Goal: Task Accomplishment & Management: Use online tool/utility

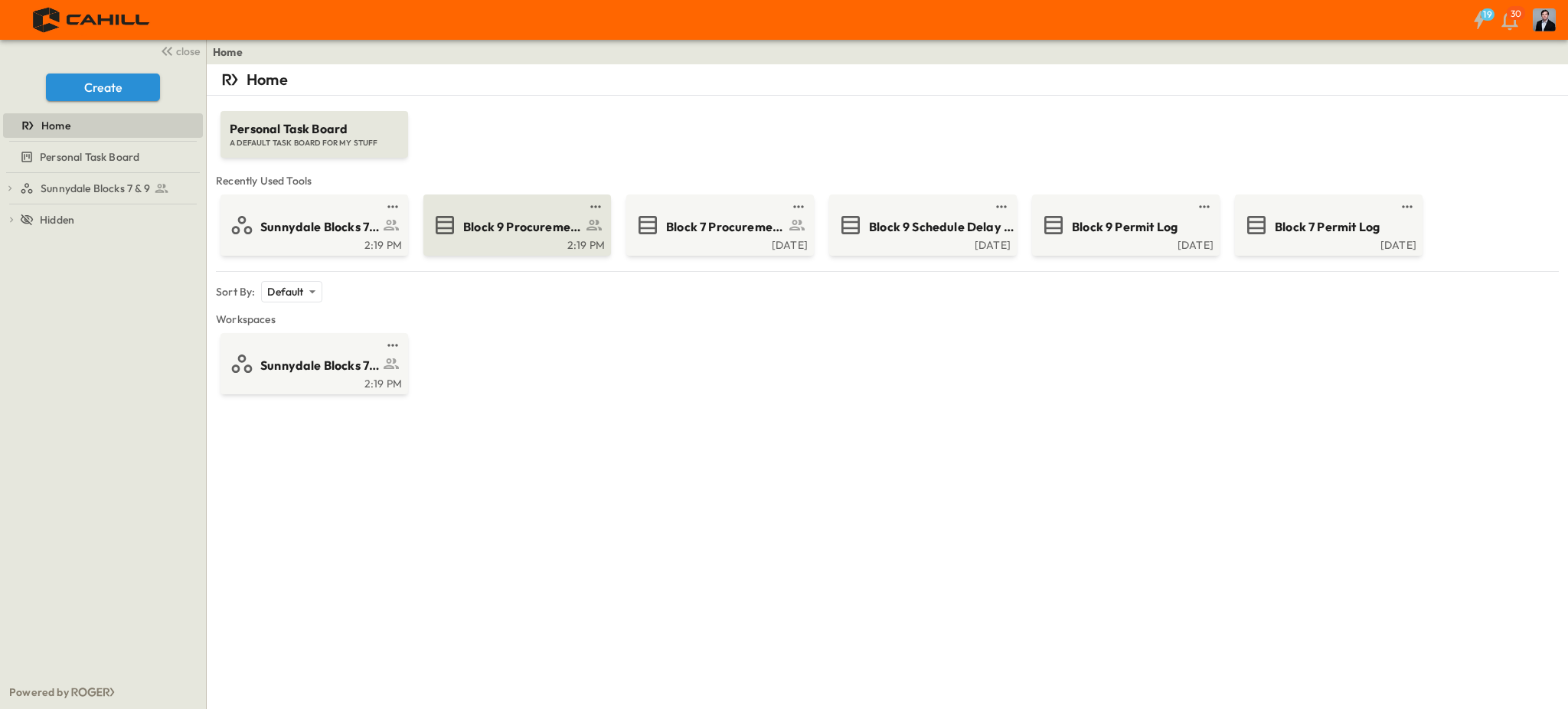
click at [491, 229] on span "Block 9 Procurement Log" at bounding box center [522, 227] width 119 height 18
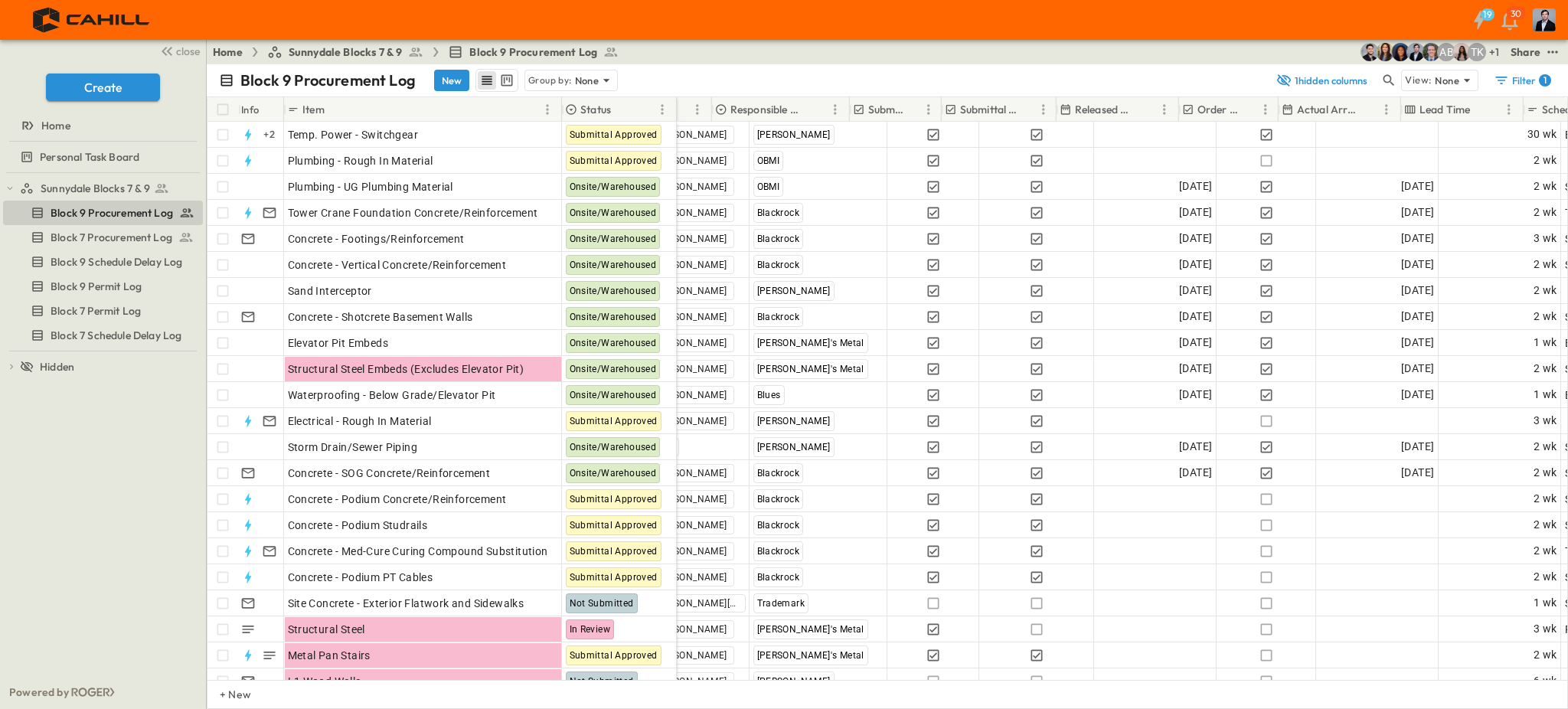
scroll to position [0, 615]
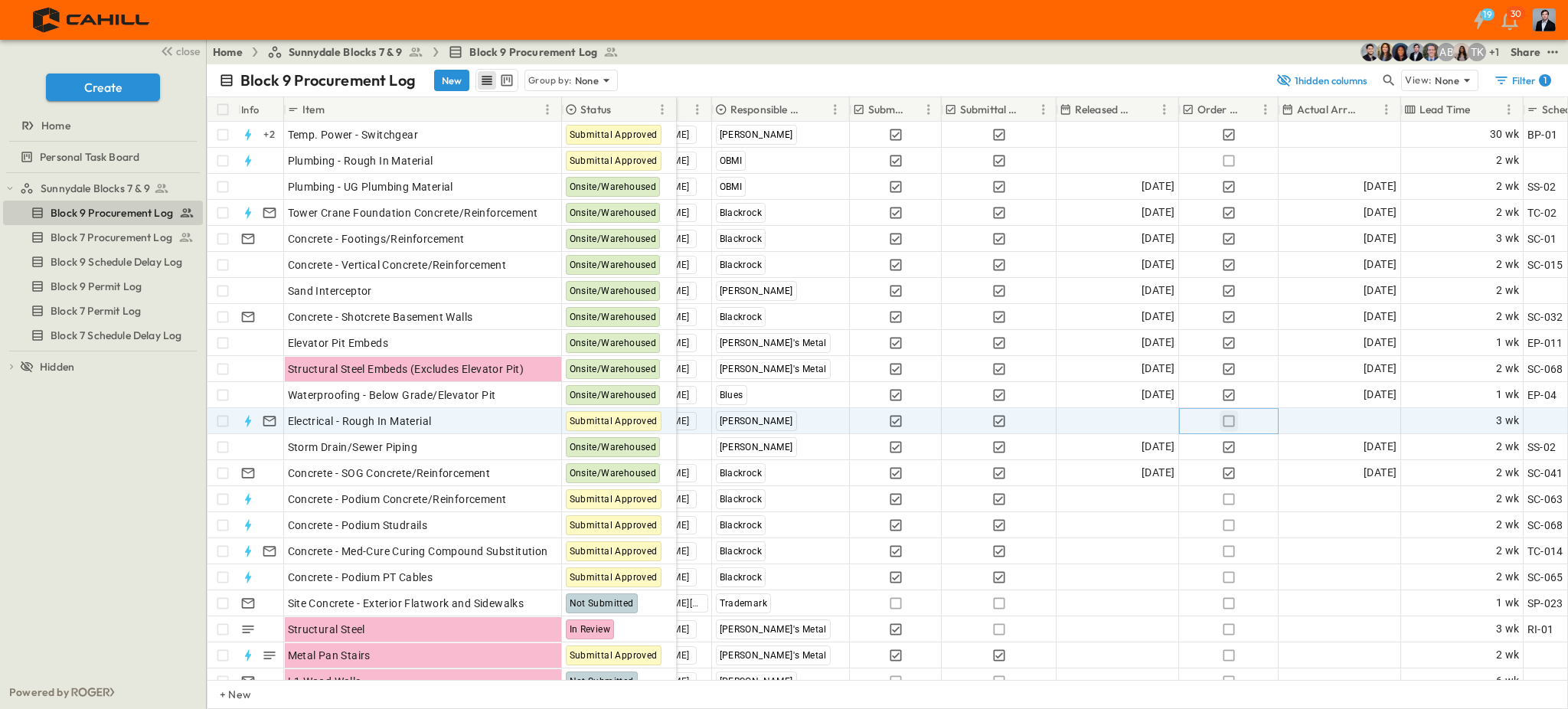
click at [1228, 416] on icon "button" at bounding box center [1228, 420] width 11 height 11
click at [1140, 420] on span "Add Date" at bounding box center [1151, 421] width 46 height 15
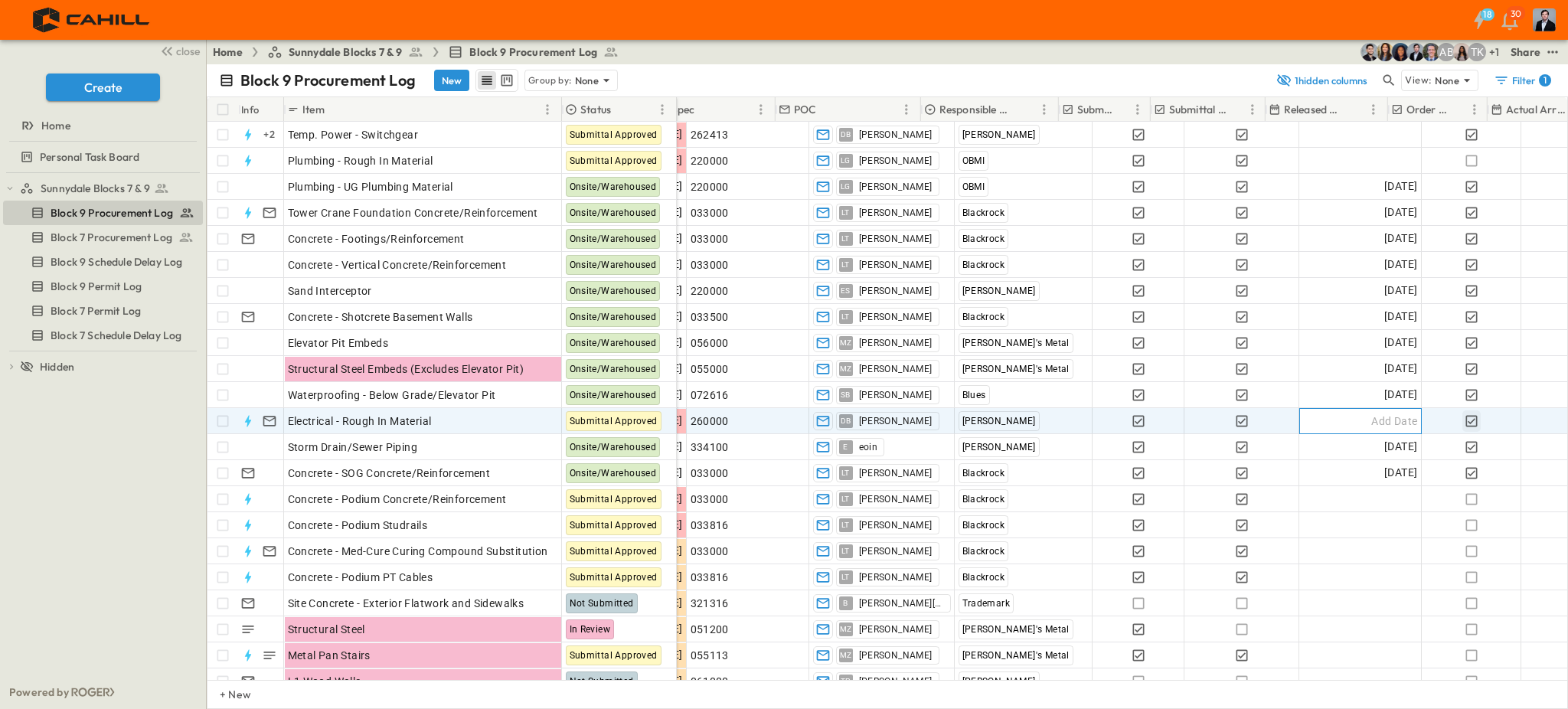
scroll to position [0, 463]
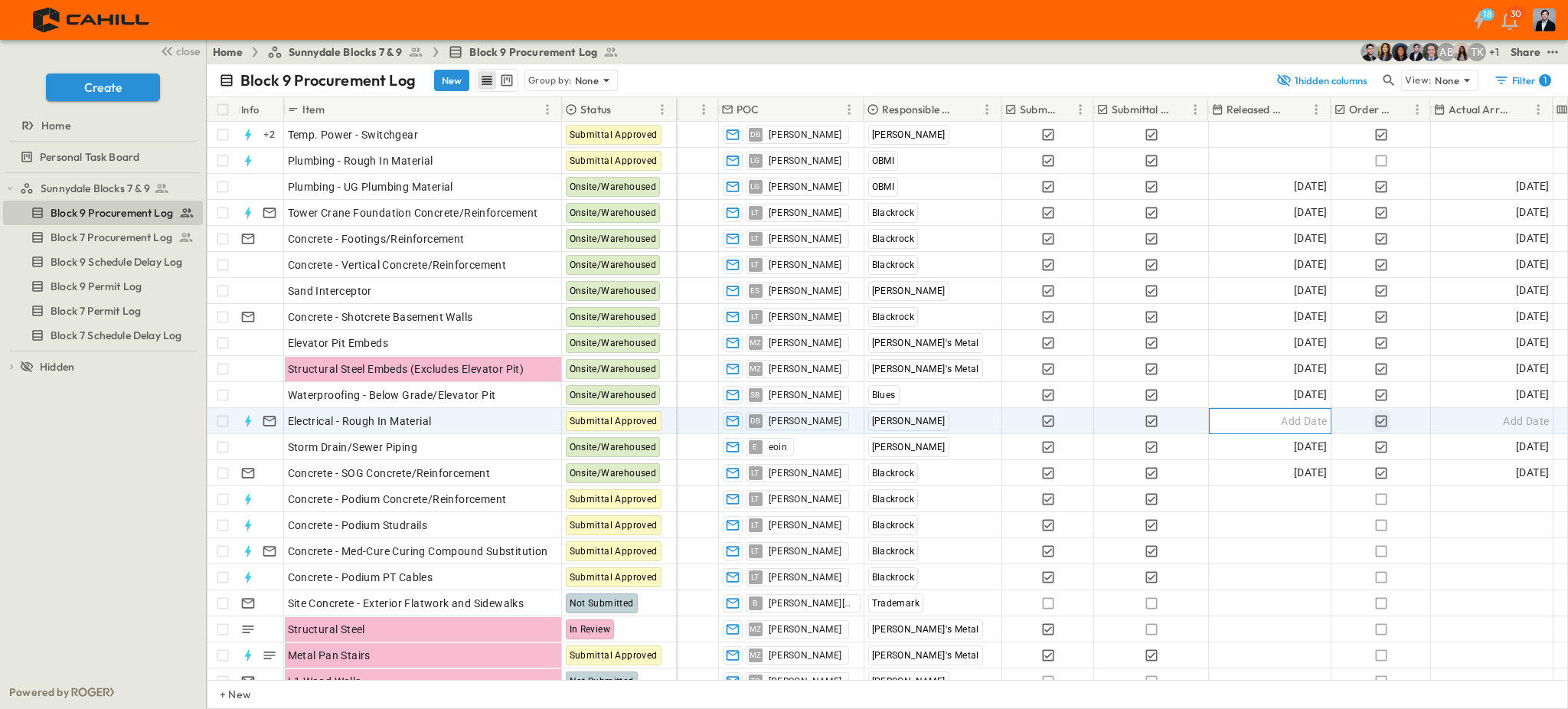
click at [1248, 419] on div "Add Date" at bounding box center [1269, 421] width 121 height 25
type input "**********"
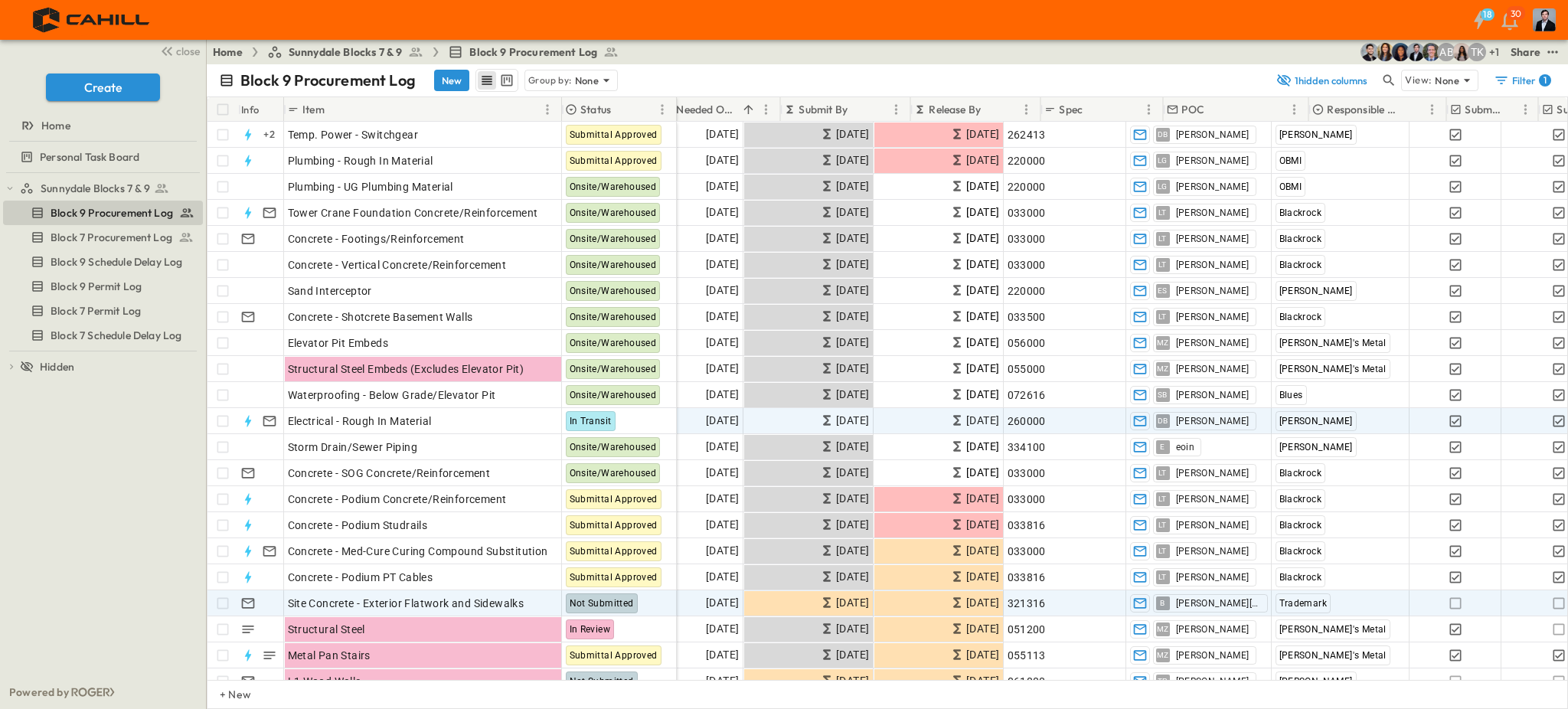
scroll to position [0, 18]
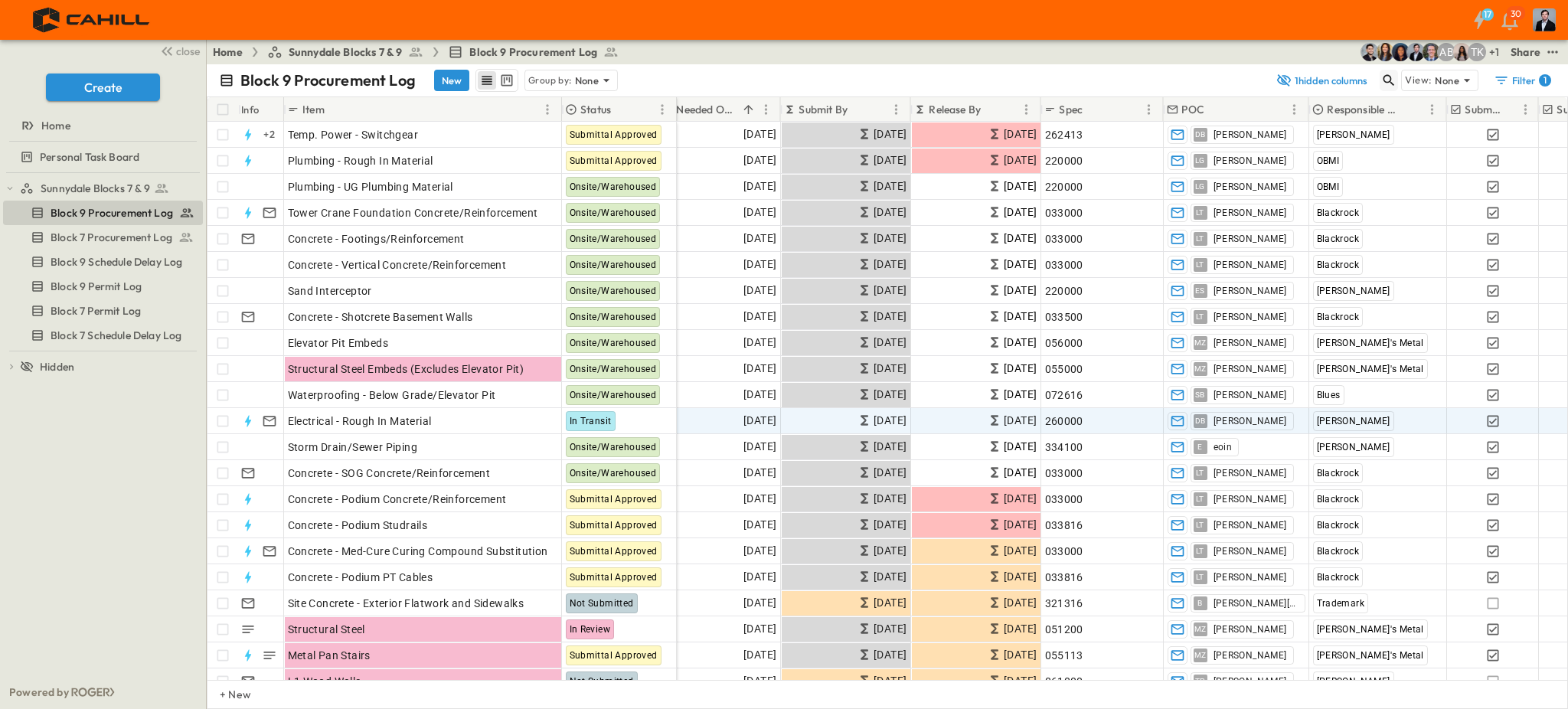
click at [1388, 77] on icon "button" at bounding box center [1388, 80] width 15 height 15
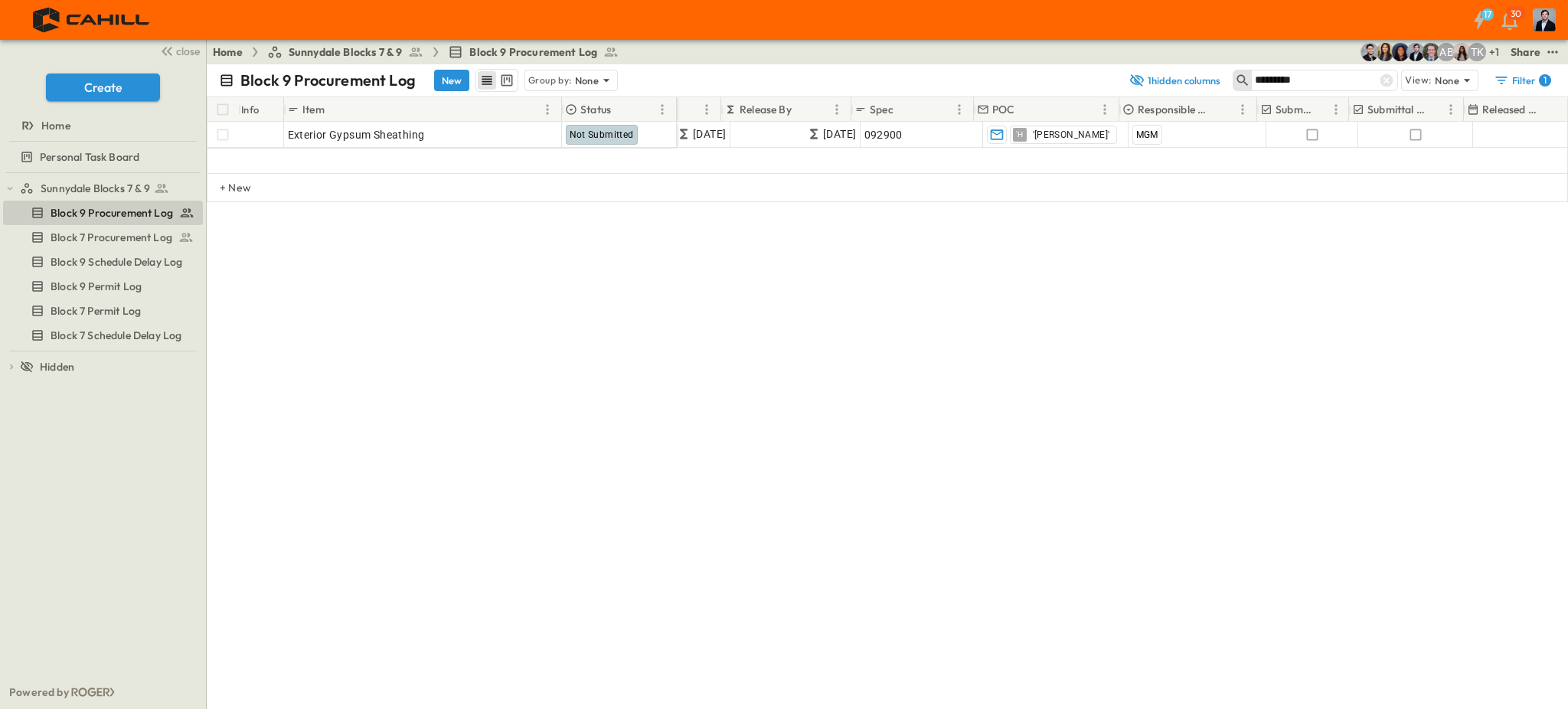
scroll to position [0, 208]
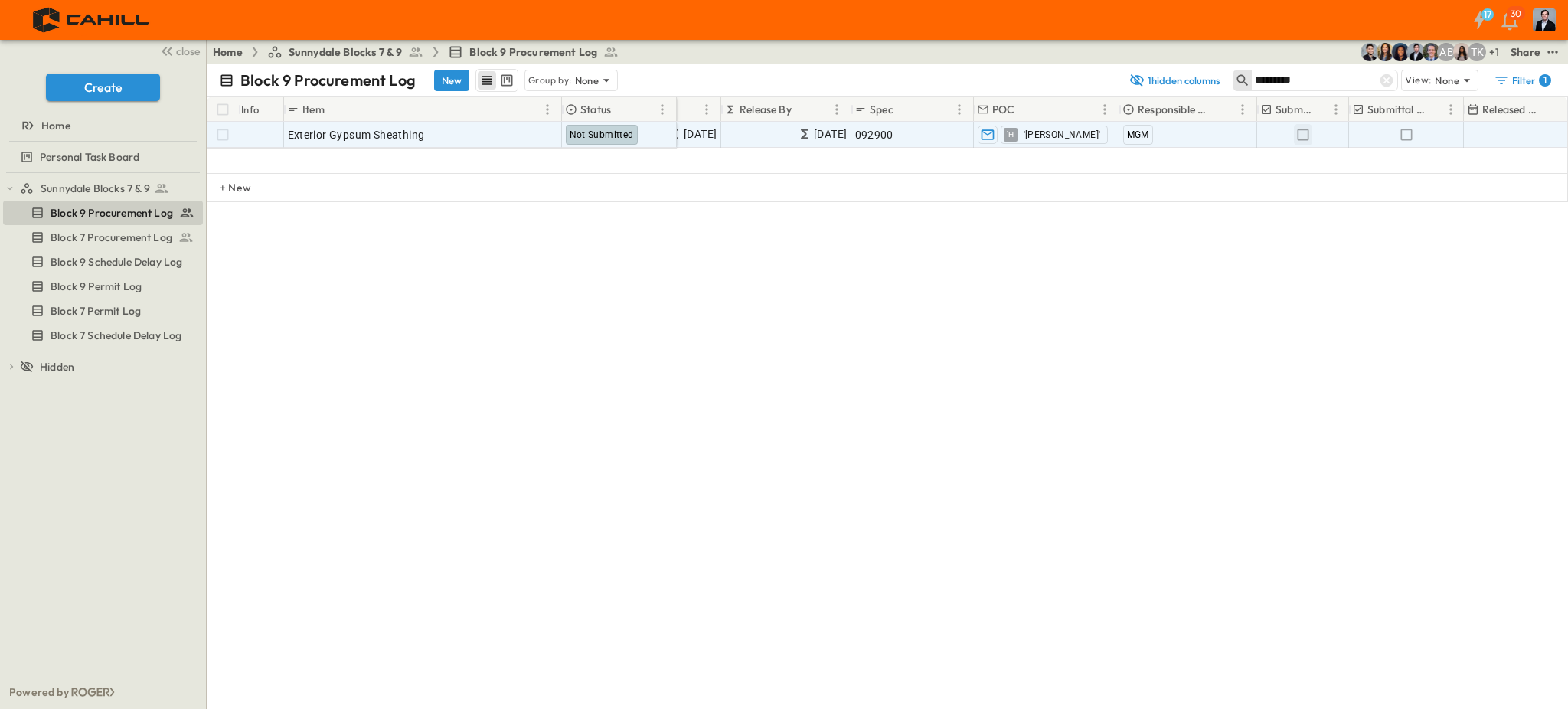
type input "*********"
click at [1303, 129] on icon "button" at bounding box center [1302, 134] width 11 height 11
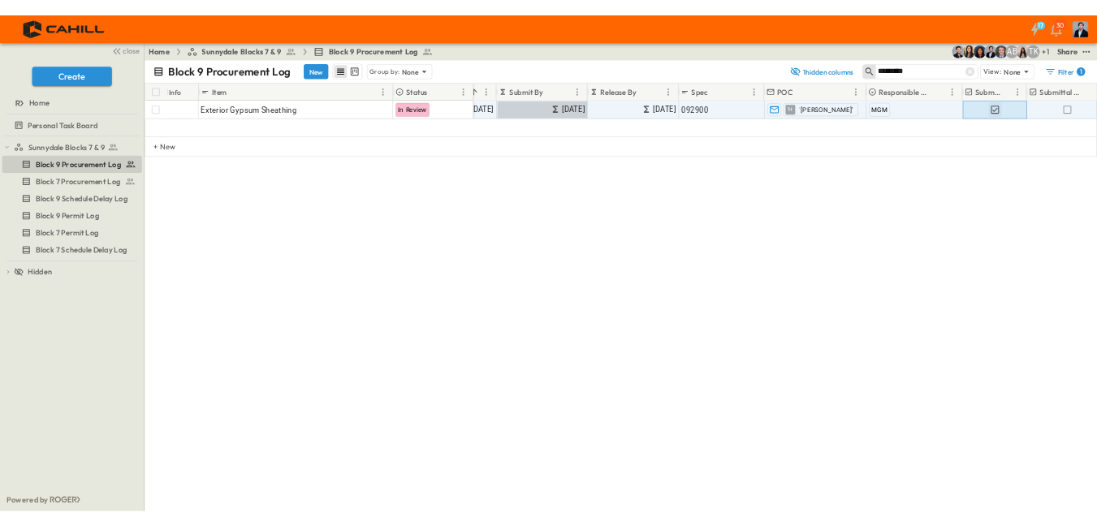
scroll to position [0, 0]
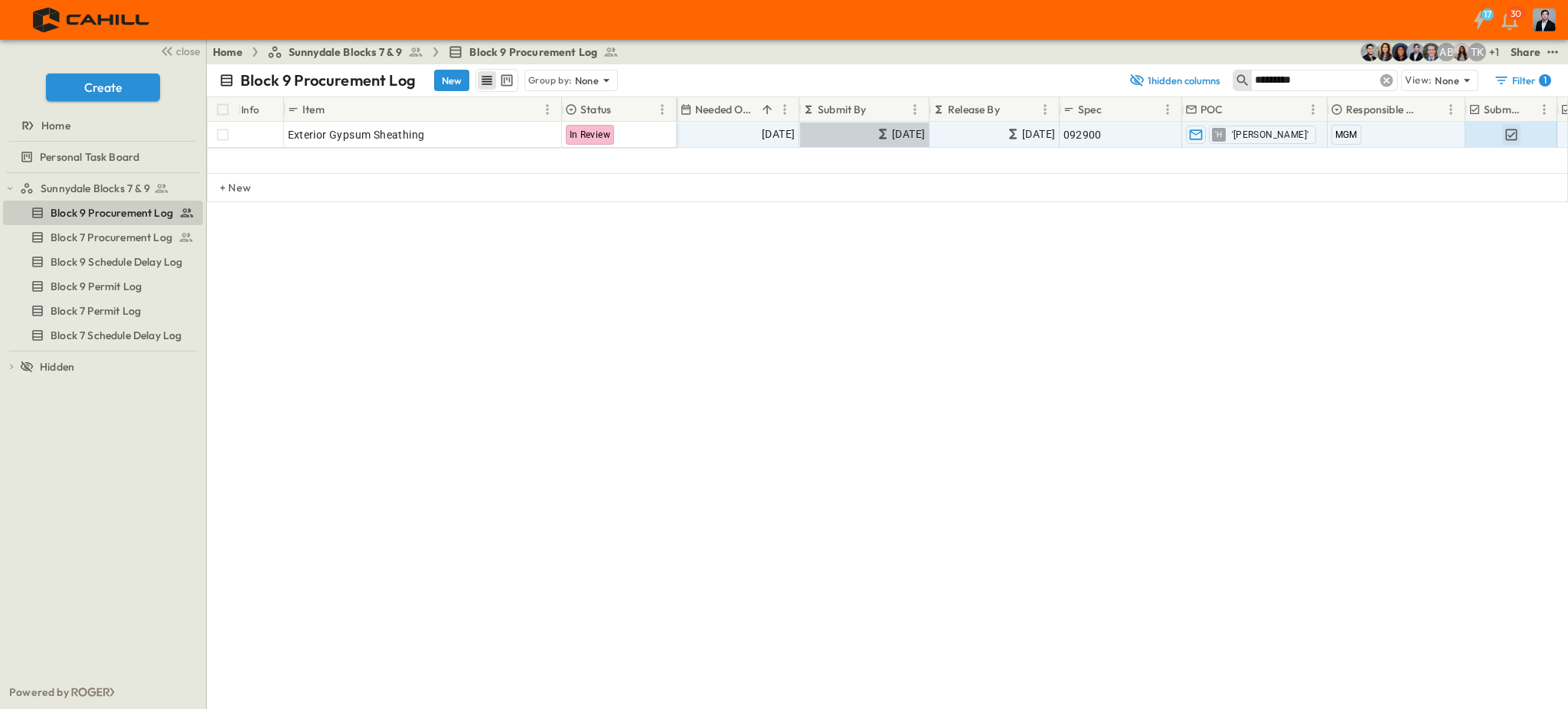
click at [1384, 82] on icon at bounding box center [1387, 81] width 13 height 13
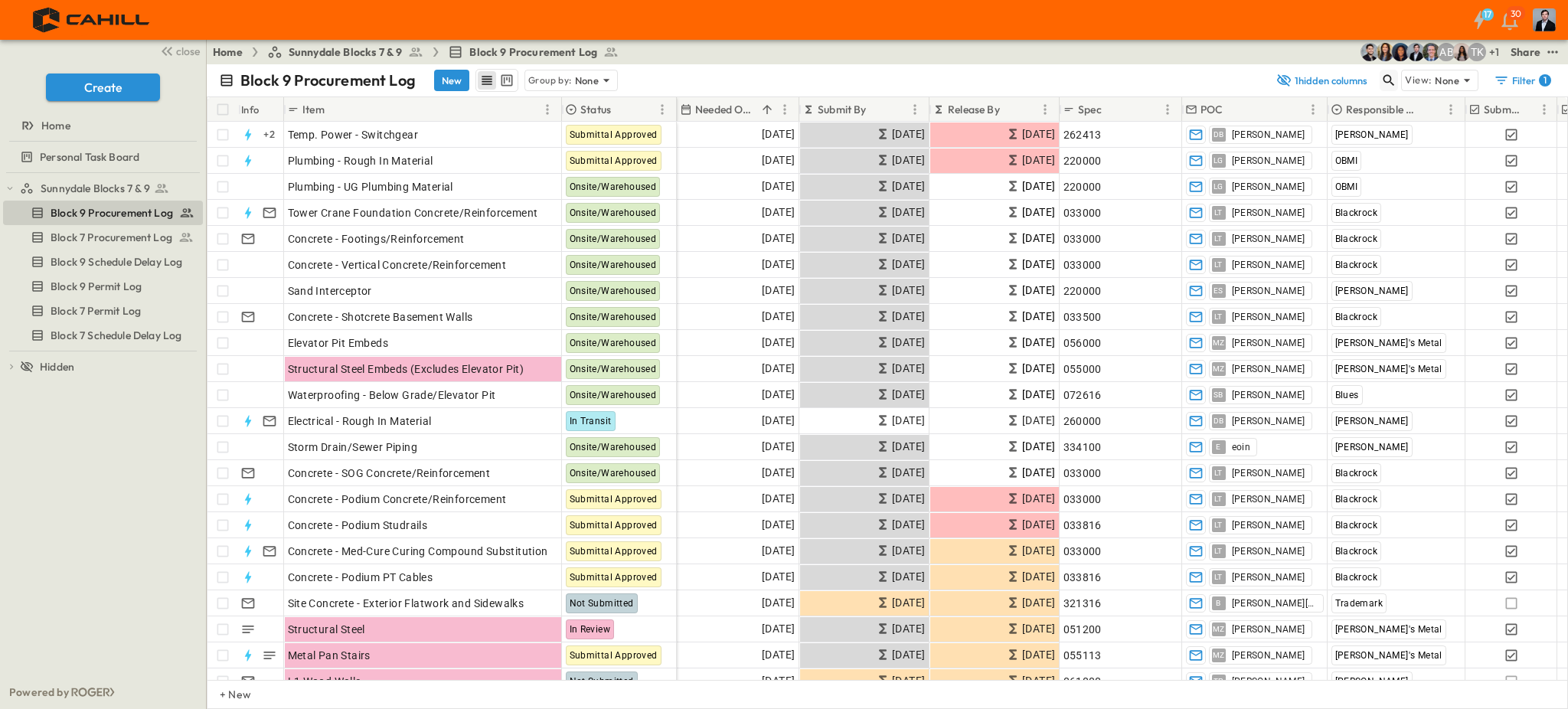
click at [1389, 77] on icon "button" at bounding box center [1388, 80] width 15 height 15
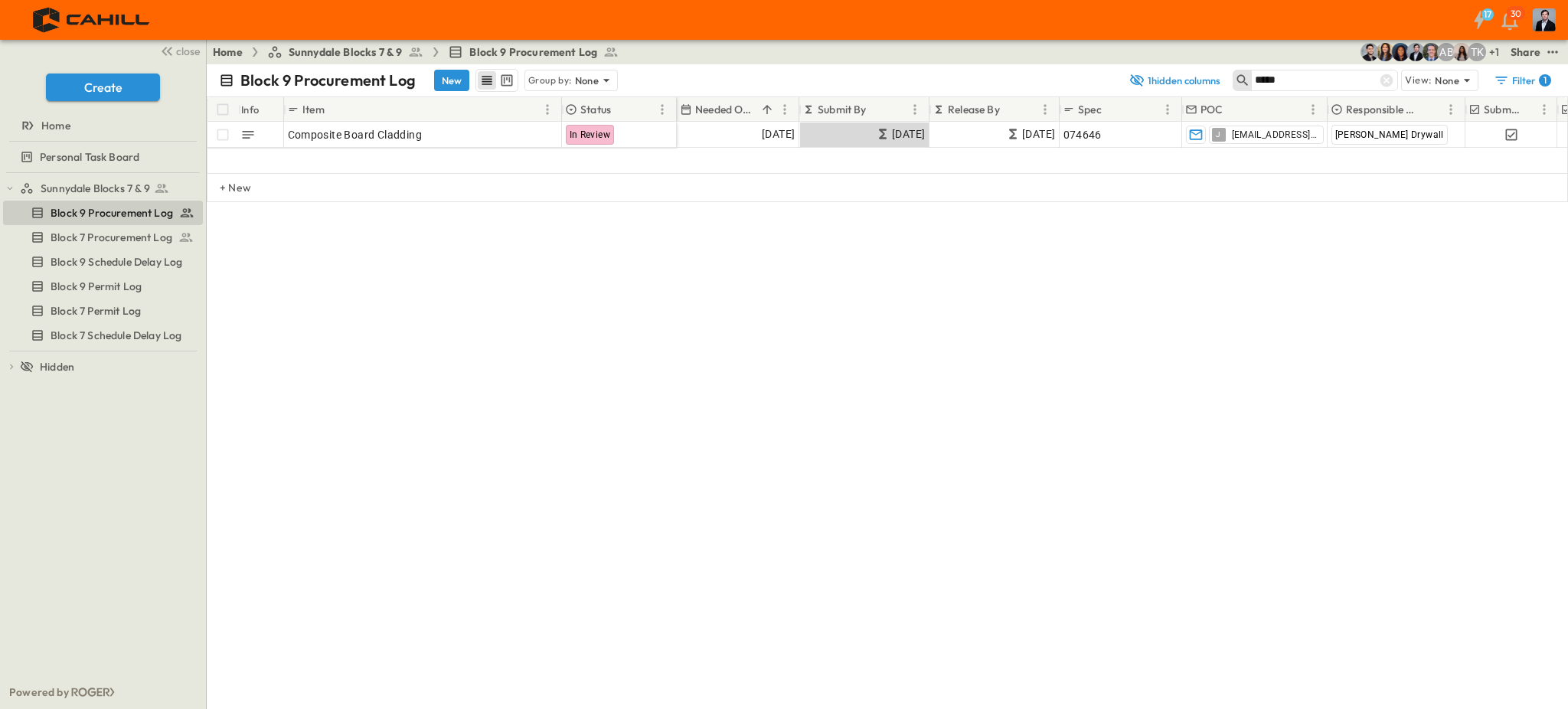
type input "*****"
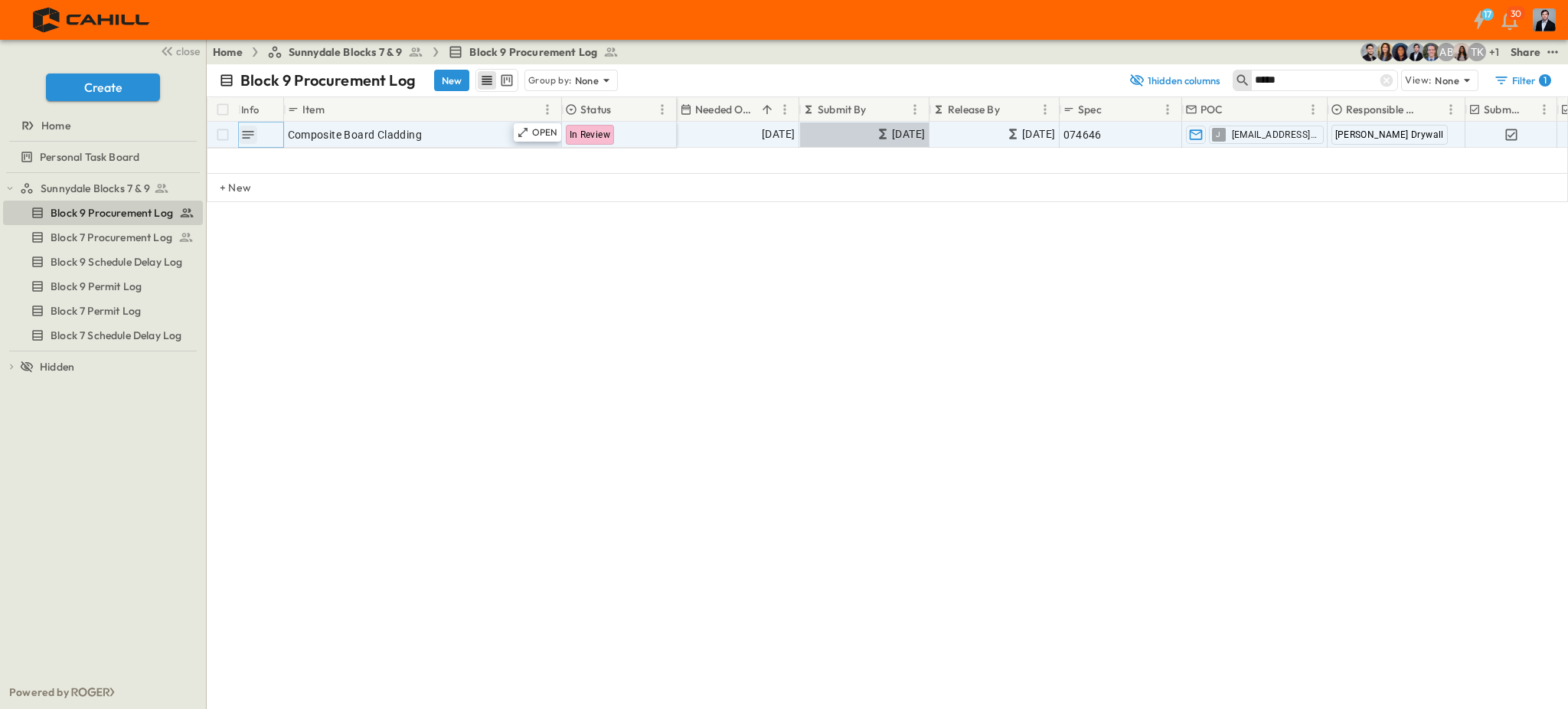
click at [253, 133] on icon "button" at bounding box center [248, 135] width 15 height 15
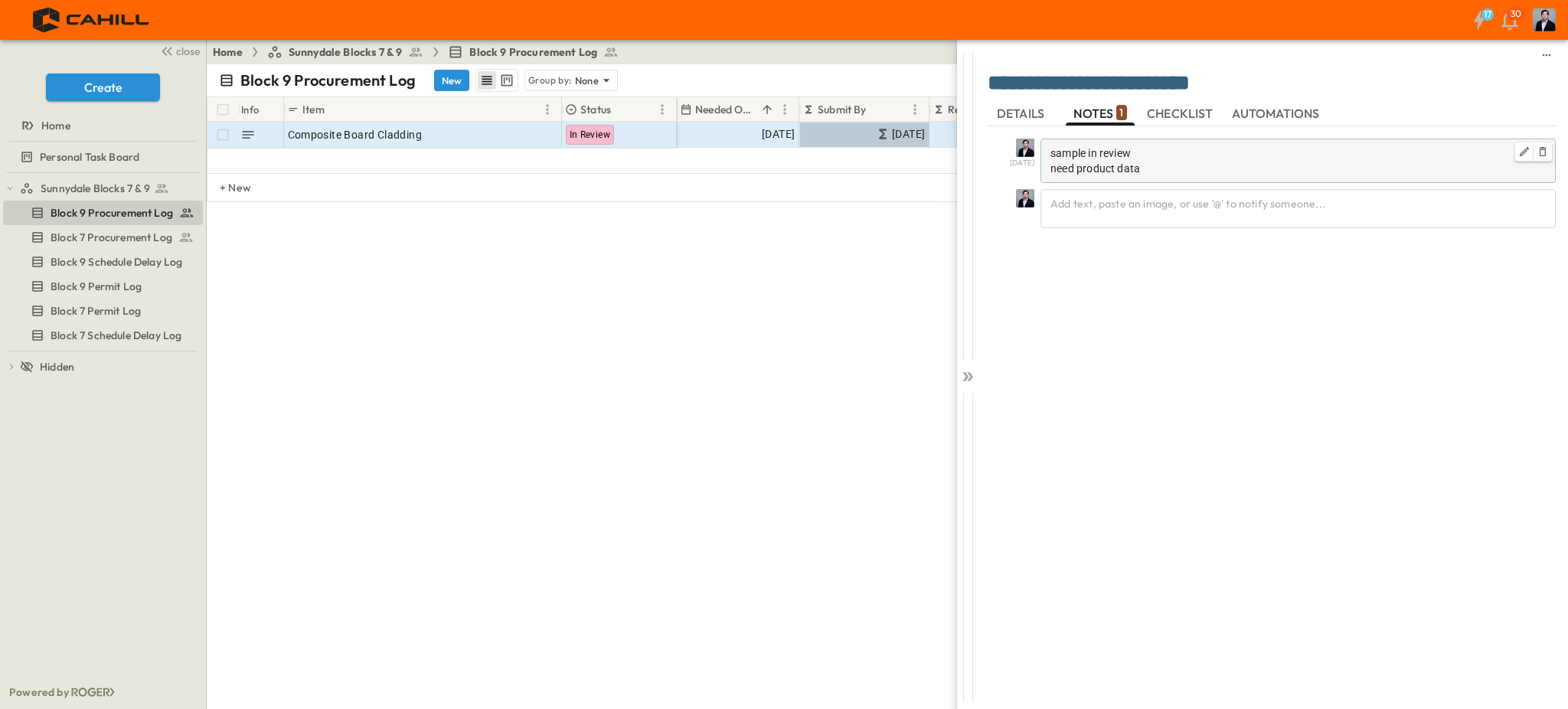
click at [1173, 170] on p "need product data" at bounding box center [1298, 169] width 496 height 15
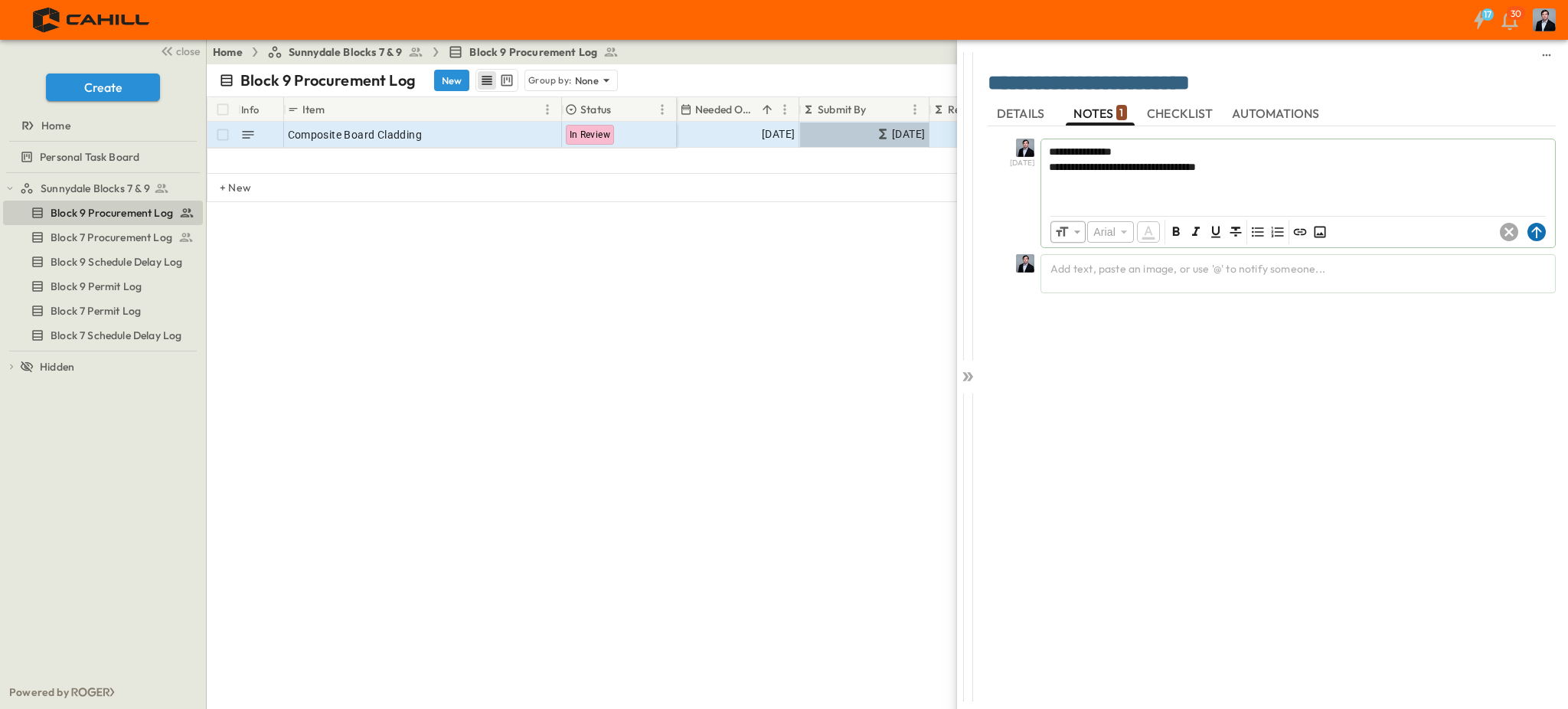
click at [1536, 232] on icon at bounding box center [1536, 232] width 10 height 11
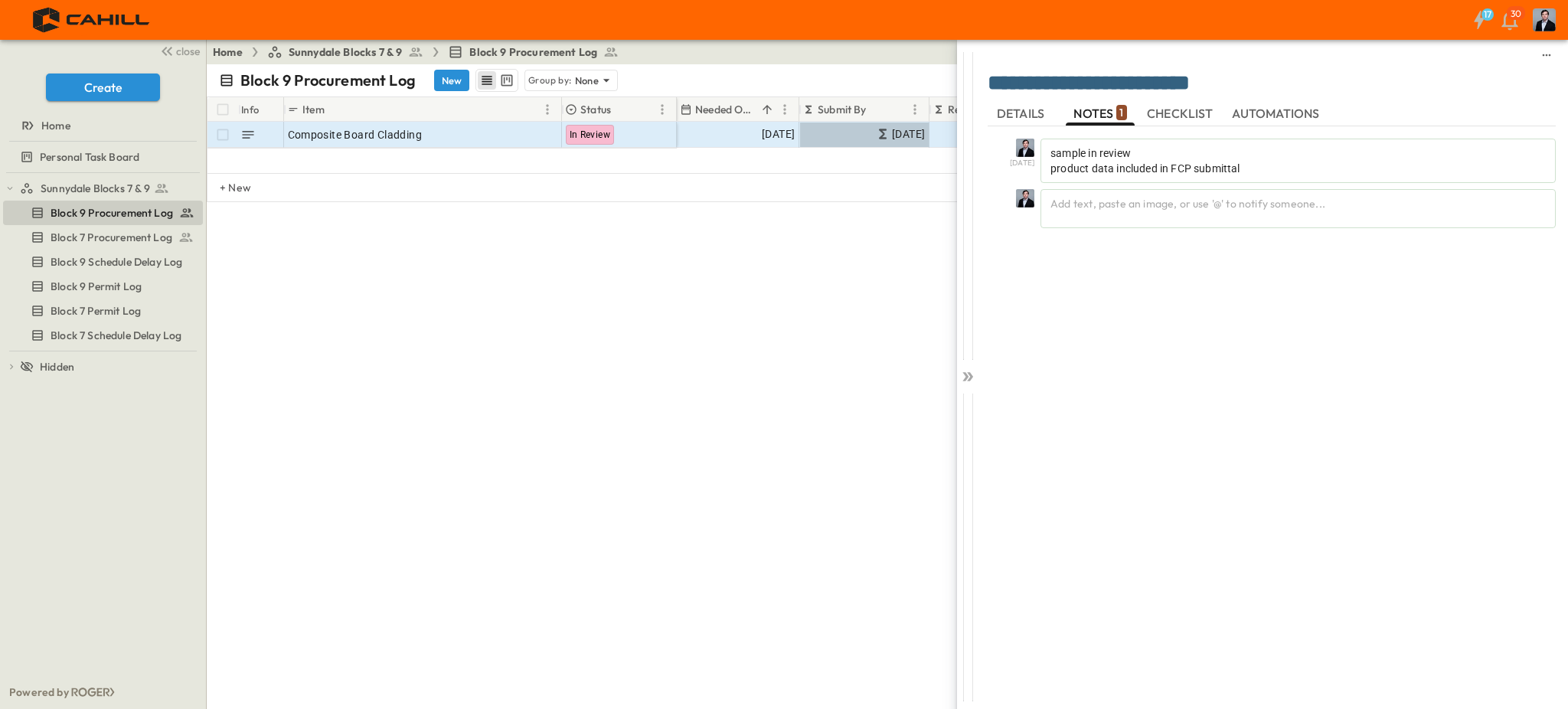
click at [1021, 116] on span "DETAILS" at bounding box center [1022, 113] width 51 height 14
